Goal: Transaction & Acquisition: Purchase product/service

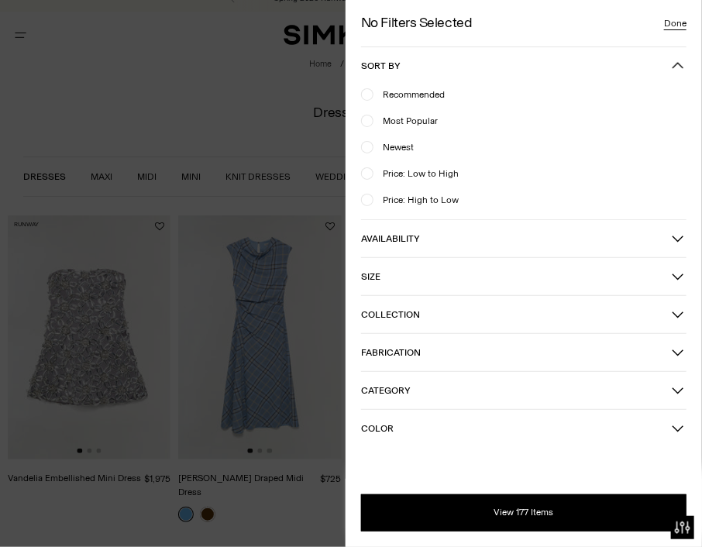
click at [400, 146] on span "Newest" at bounding box center [394, 147] width 40 height 14
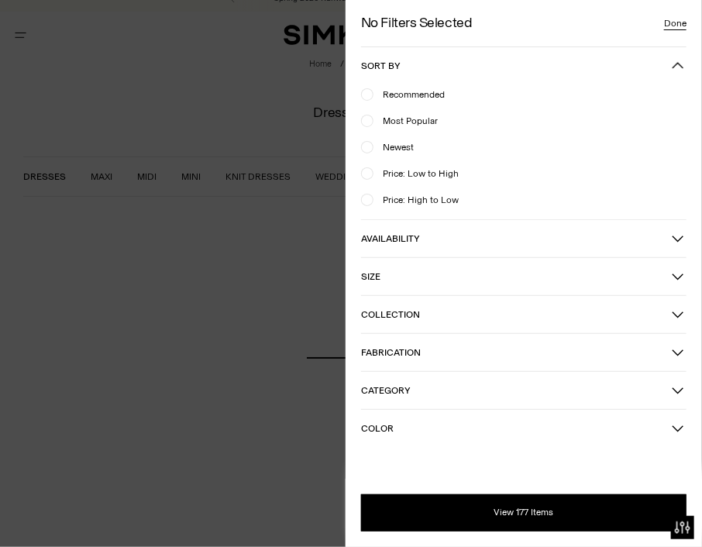
scroll to position [15, 0]
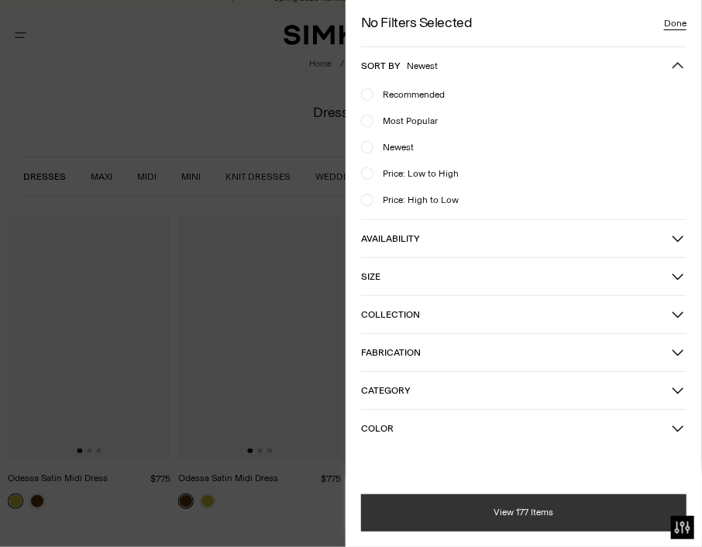
click at [470, 517] on button "View 177 Items" at bounding box center [524, 513] width 326 height 37
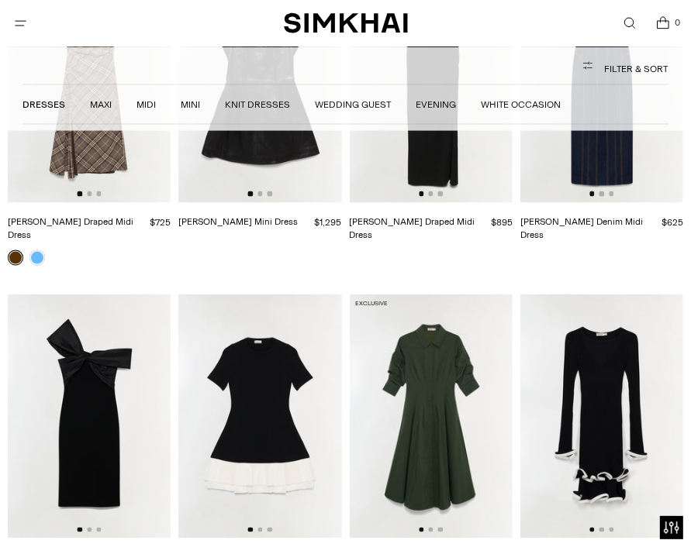
scroll to position [1318, 0]
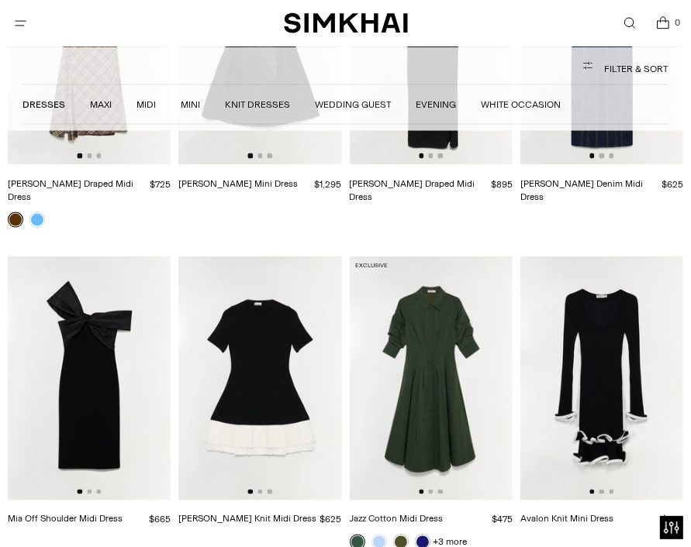
drag, startPoint x: 276, startPoint y: 341, endPoint x: 235, endPoint y: 473, distance: 138.1
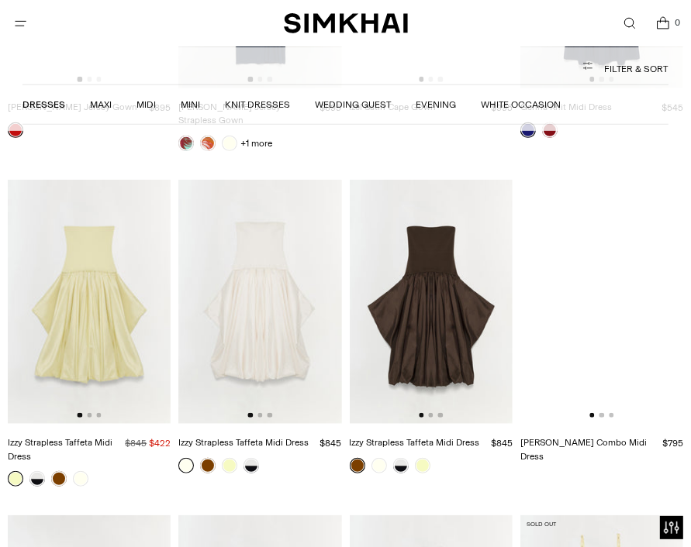
scroll to position [7581, 0]
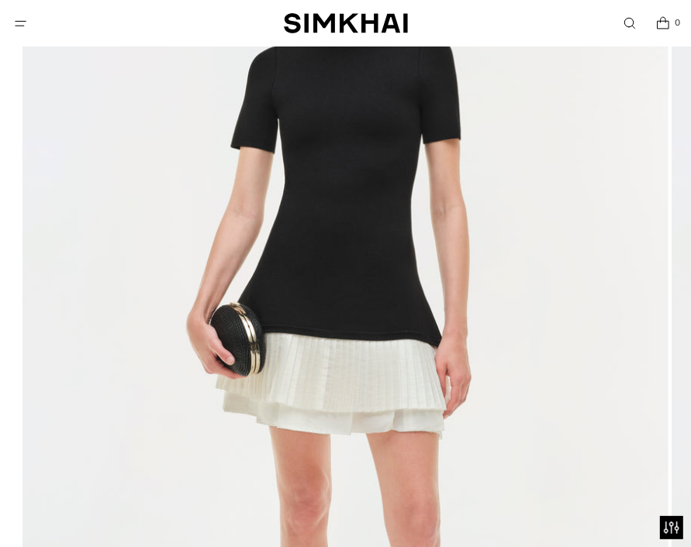
scroll to position [298, 0]
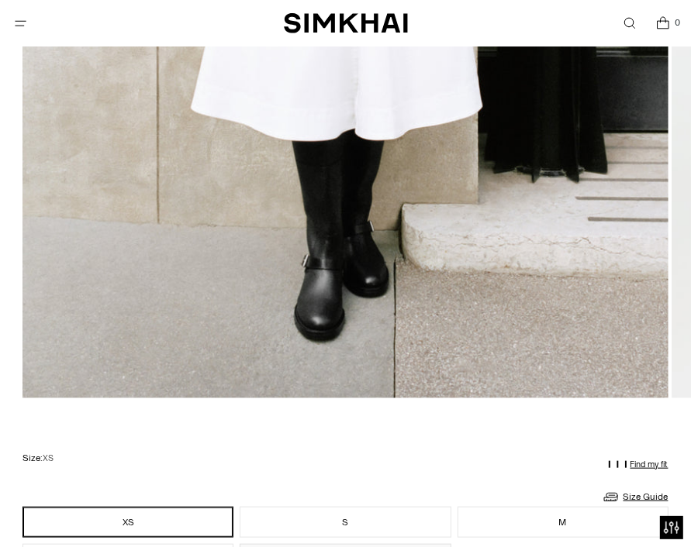
scroll to position [722, 0]
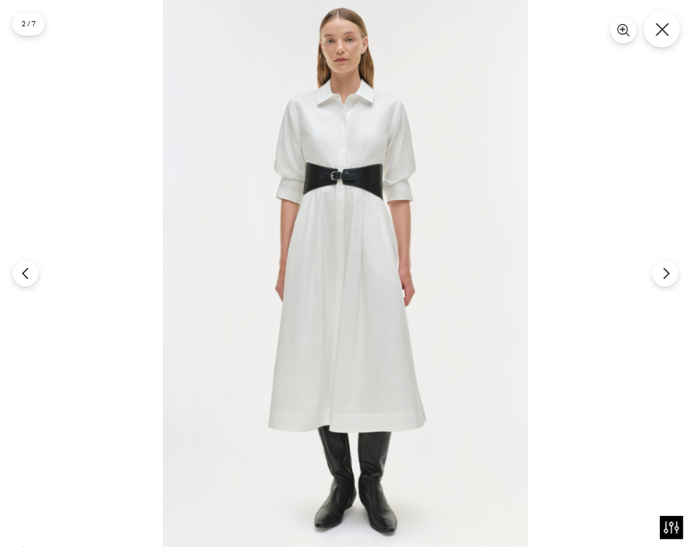
click at [662, 22] on icon "Close" at bounding box center [662, 29] width 14 height 14
